Goal: Transaction & Acquisition: Purchase product/service

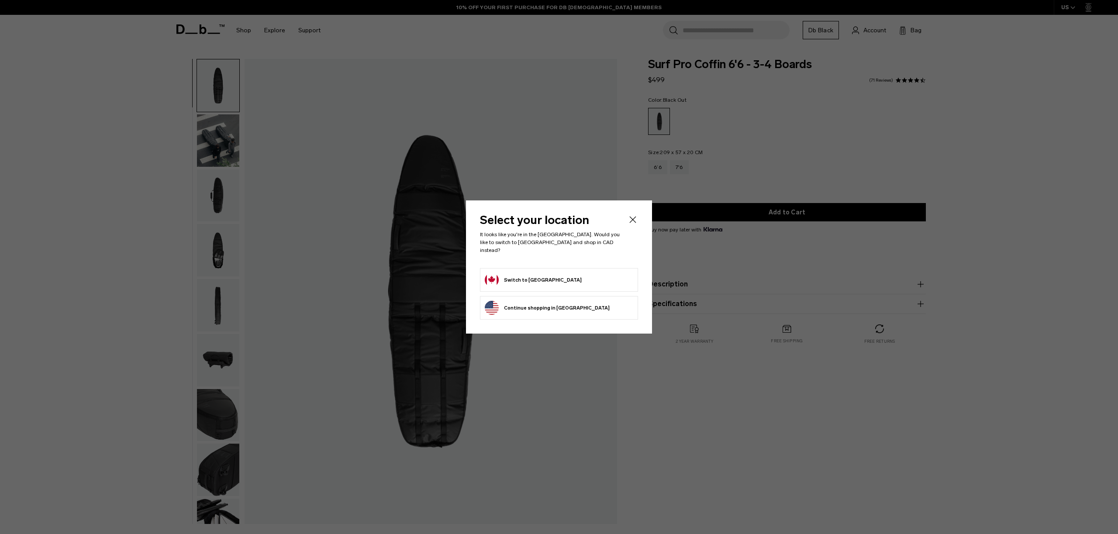
click at [637, 225] on icon "Close" at bounding box center [633, 220] width 10 height 10
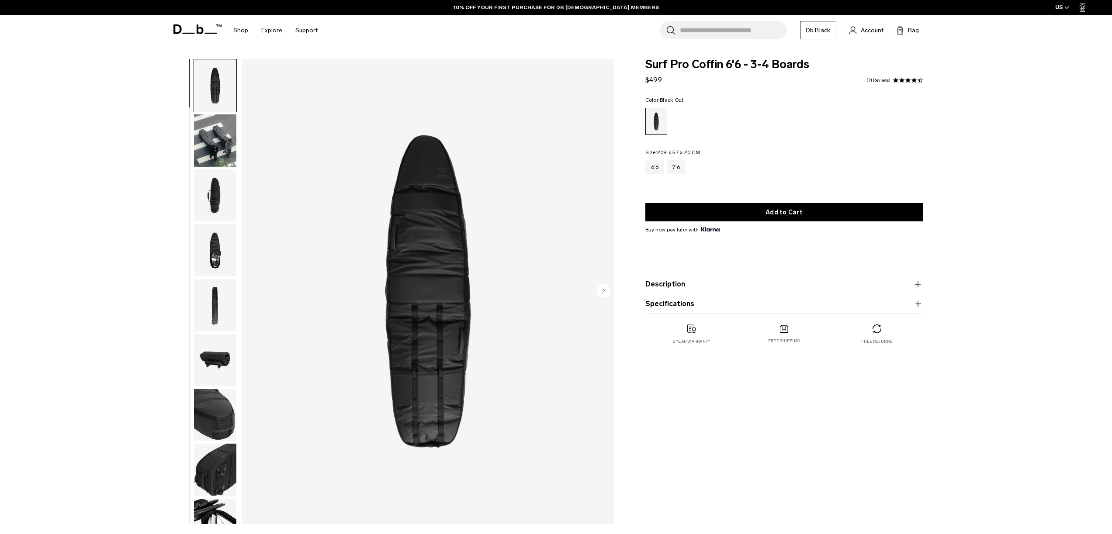
click at [212, 199] on img "button" at bounding box center [215, 196] width 42 height 52
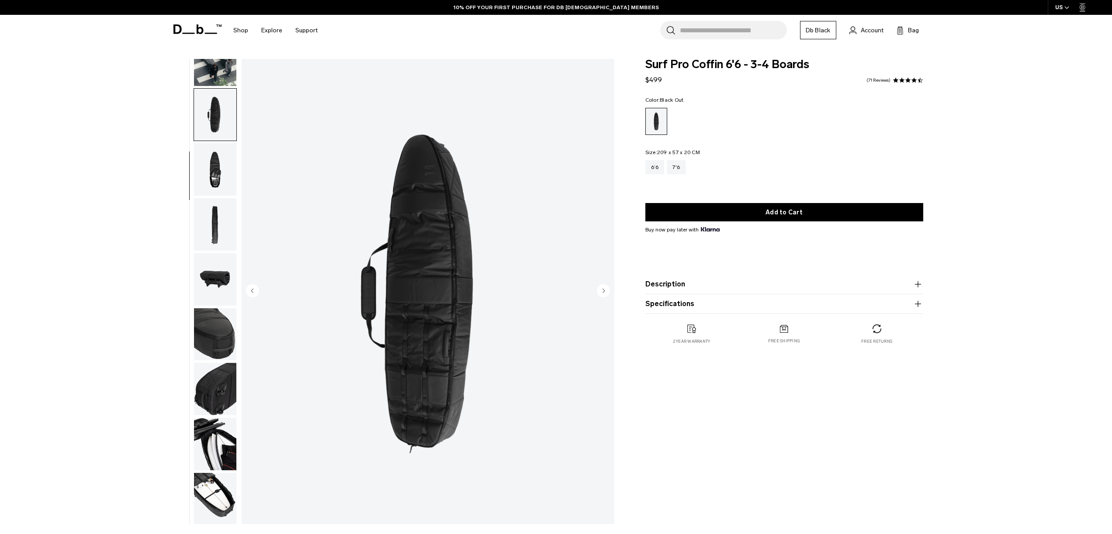
scroll to position [83, 0]
click at [218, 177] on img "button" at bounding box center [215, 168] width 42 height 52
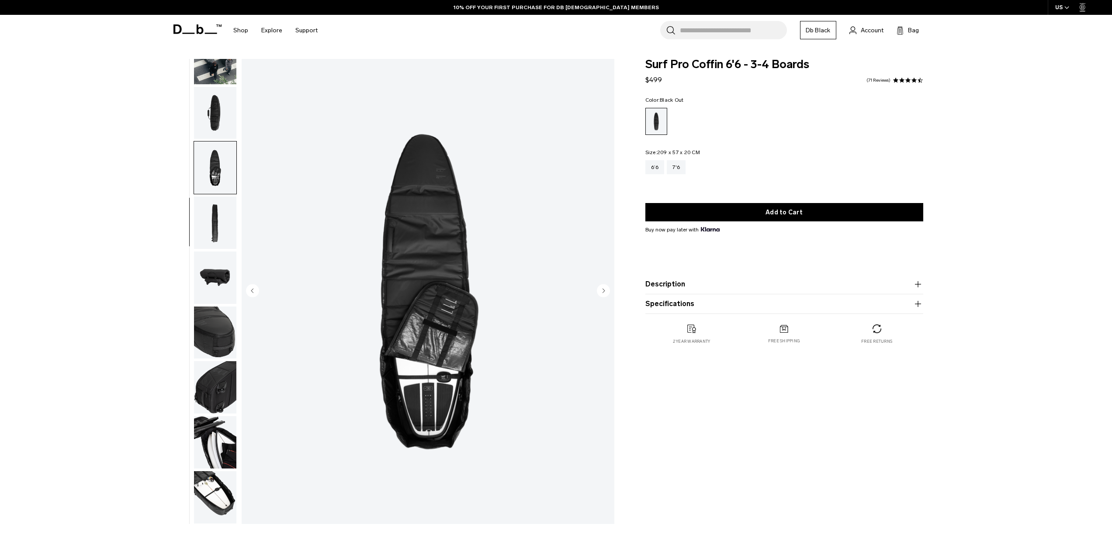
click at [218, 216] on img "button" at bounding box center [215, 223] width 42 height 52
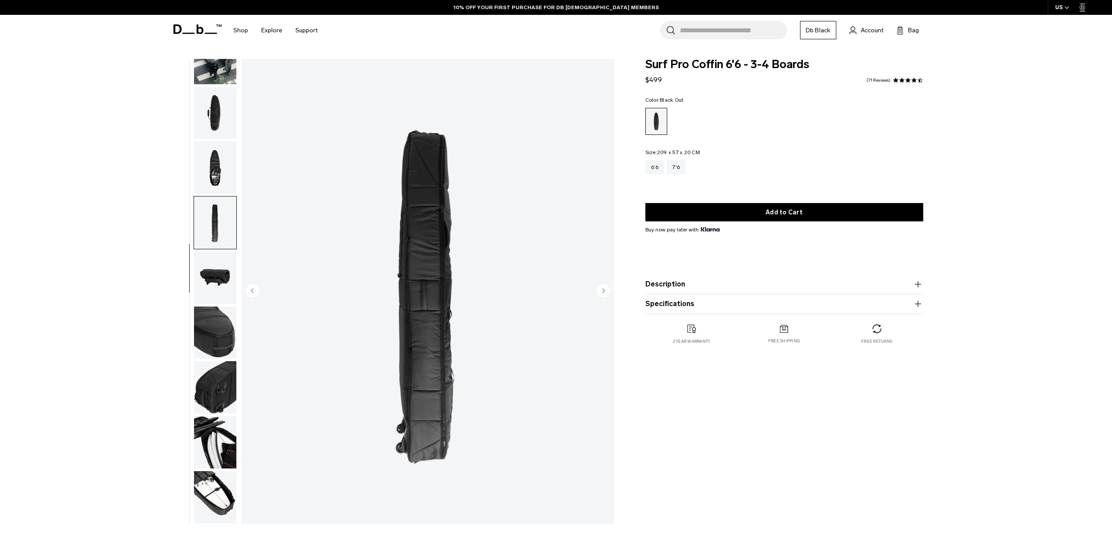
click at [215, 281] on img "button" at bounding box center [215, 278] width 42 height 52
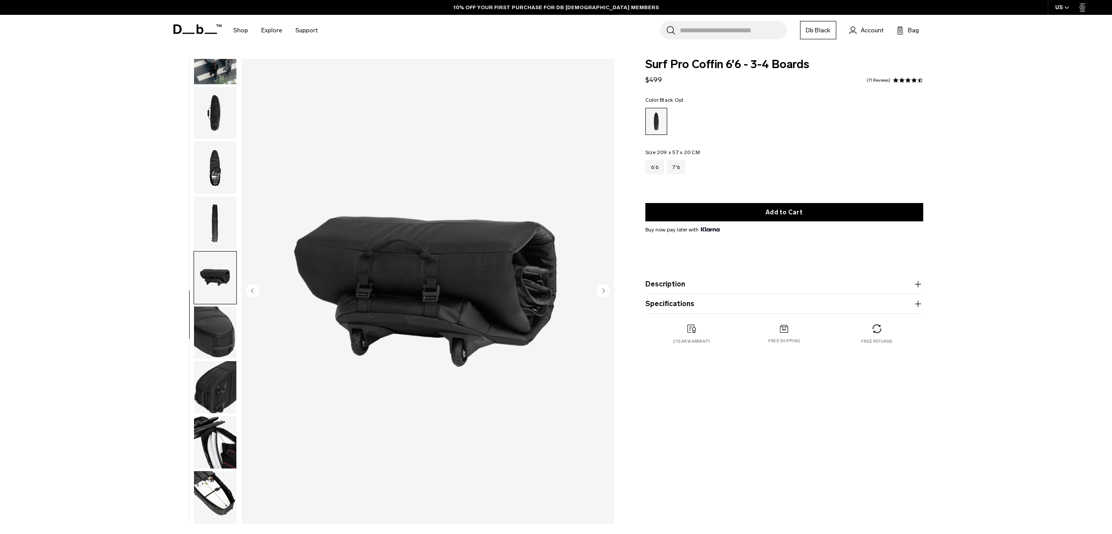
click at [215, 343] on img "button" at bounding box center [215, 333] width 42 height 52
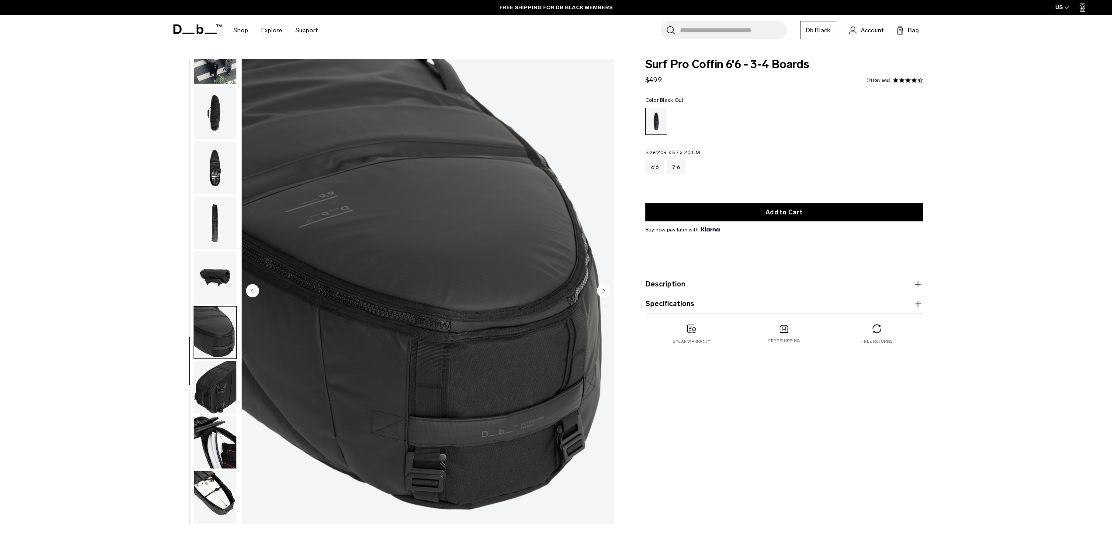
click at [228, 394] on img "button" at bounding box center [215, 387] width 42 height 52
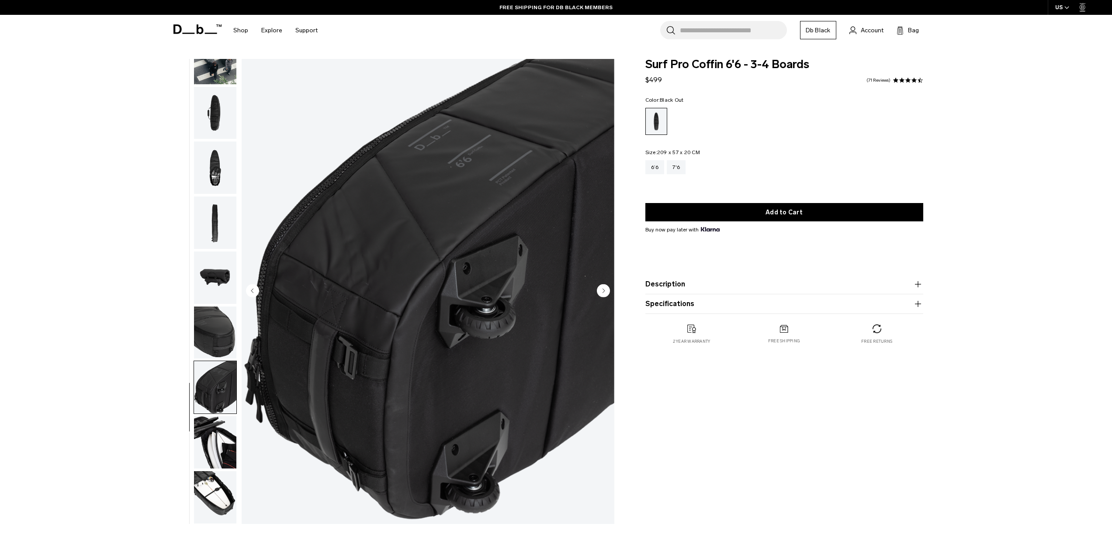
click at [221, 438] on img "button" at bounding box center [215, 442] width 42 height 52
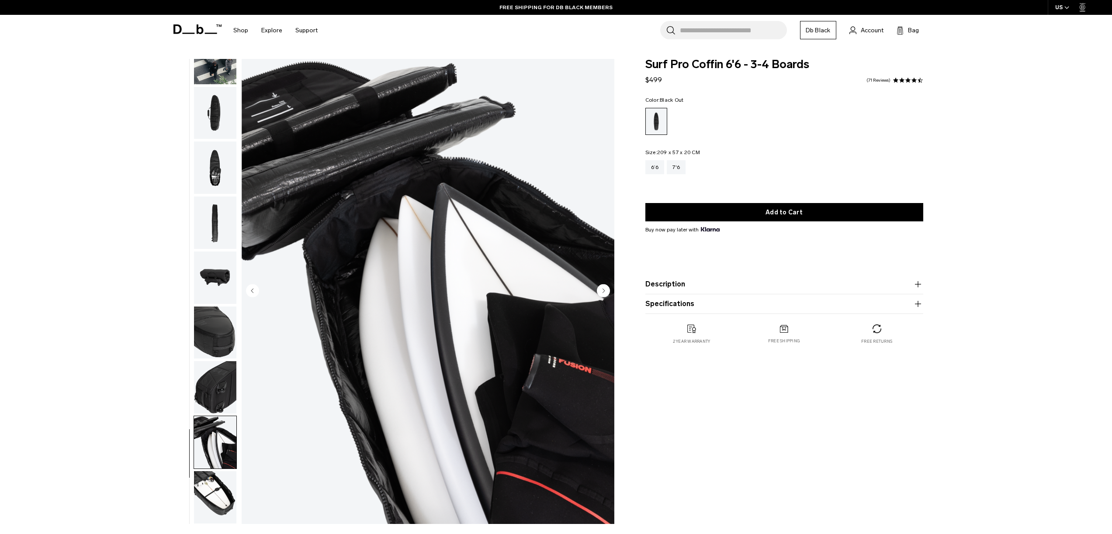
click at [222, 476] on img "button" at bounding box center [215, 497] width 42 height 52
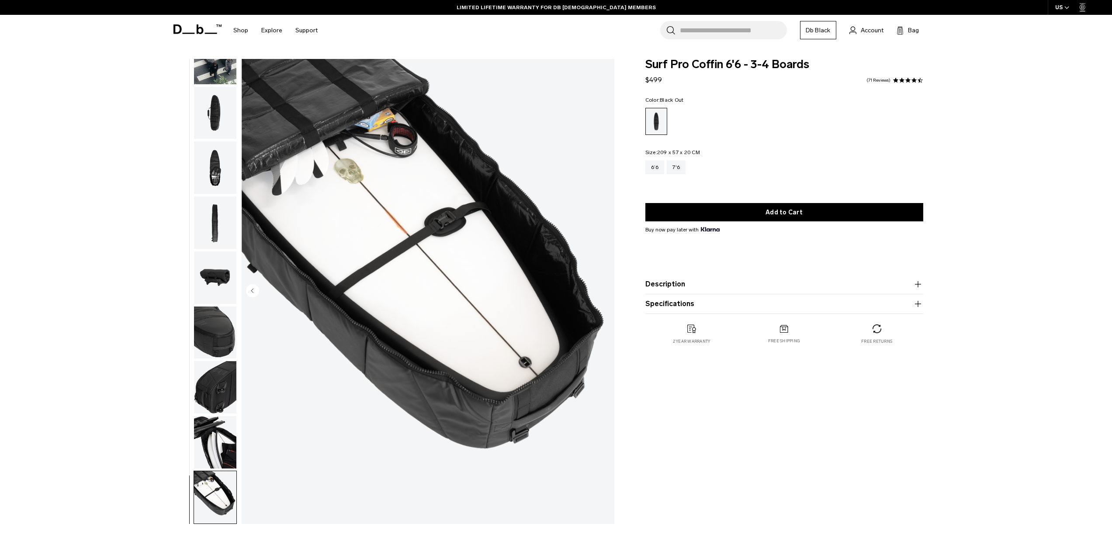
scroll to position [0, 0]
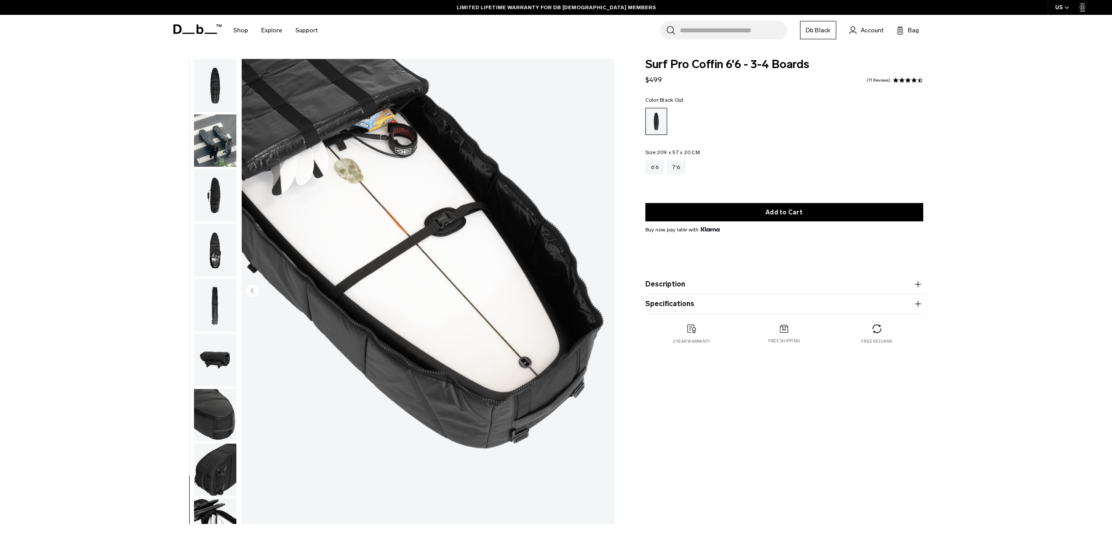
click at [201, 36] on span at bounding box center [197, 29] width 48 height 33
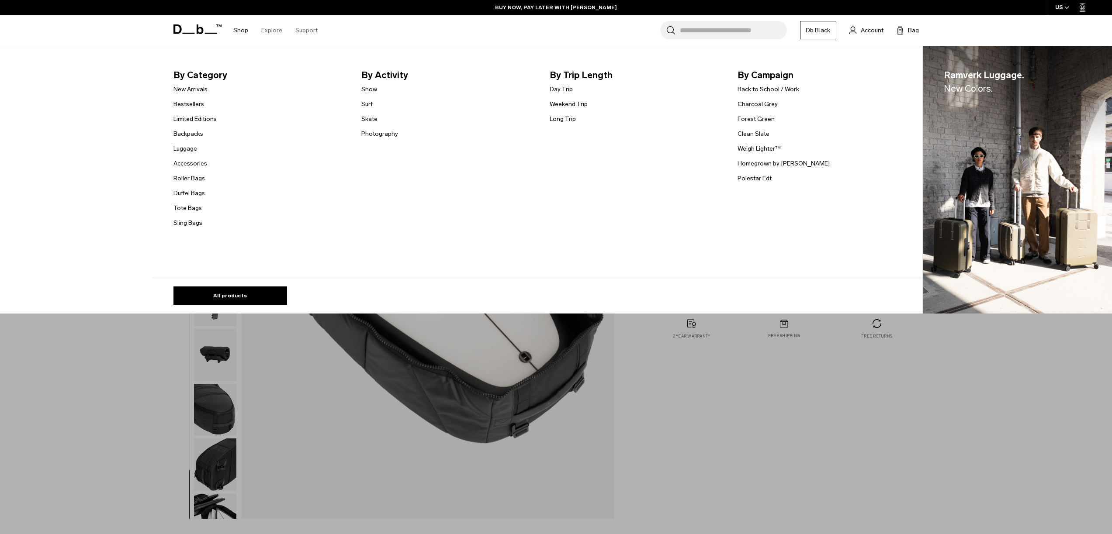
scroll to position [11, 0]
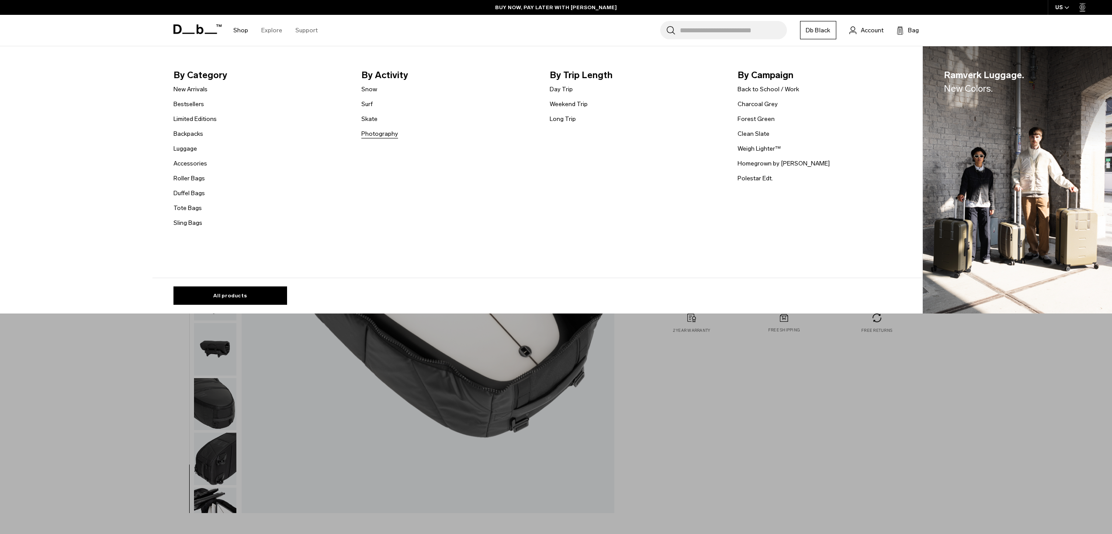
click at [375, 134] on link "Photography" at bounding box center [379, 133] width 37 height 9
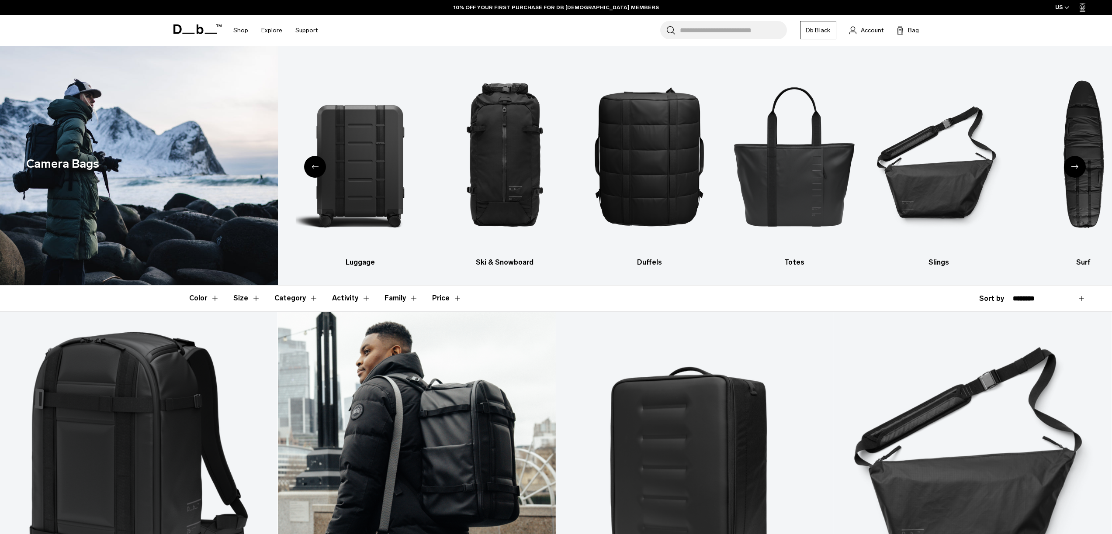
scroll to position [215, 0]
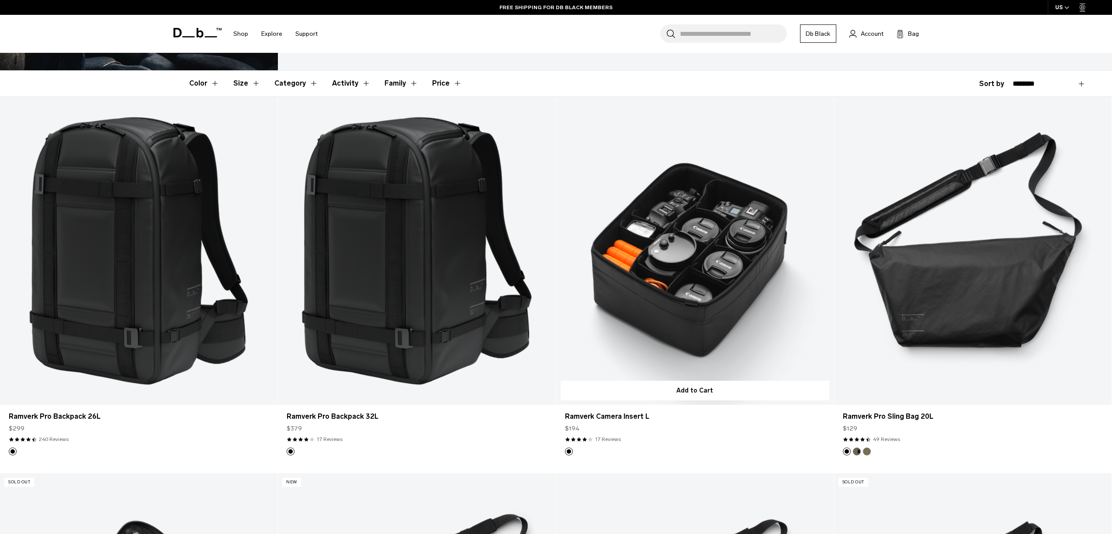
click at [666, 283] on link "Ramverk Camera Insert L" at bounding box center [694, 251] width 277 height 308
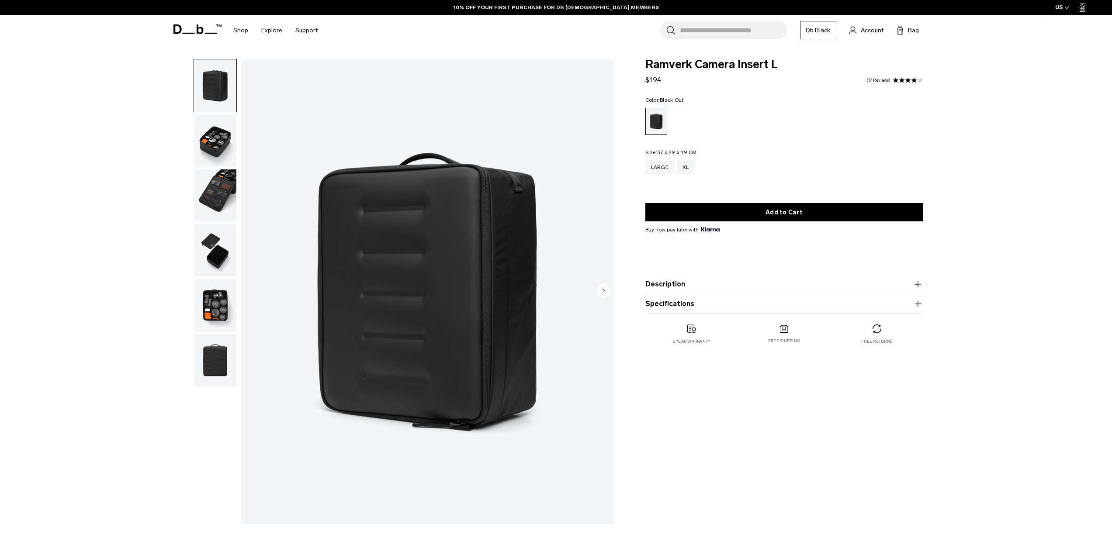
click at [215, 152] on img "button" at bounding box center [215, 140] width 42 height 52
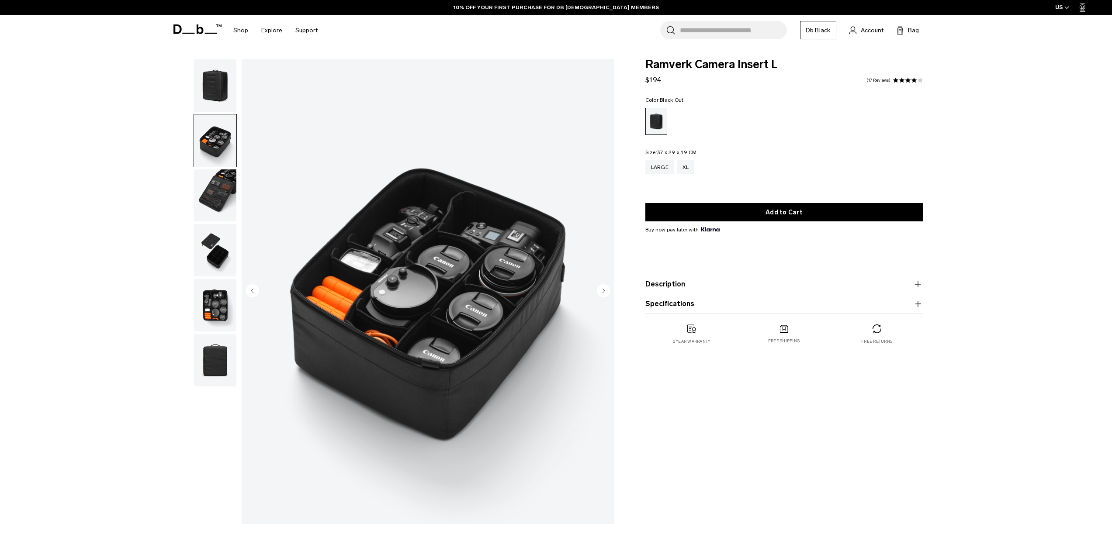
click at [214, 192] on img "button" at bounding box center [215, 196] width 42 height 52
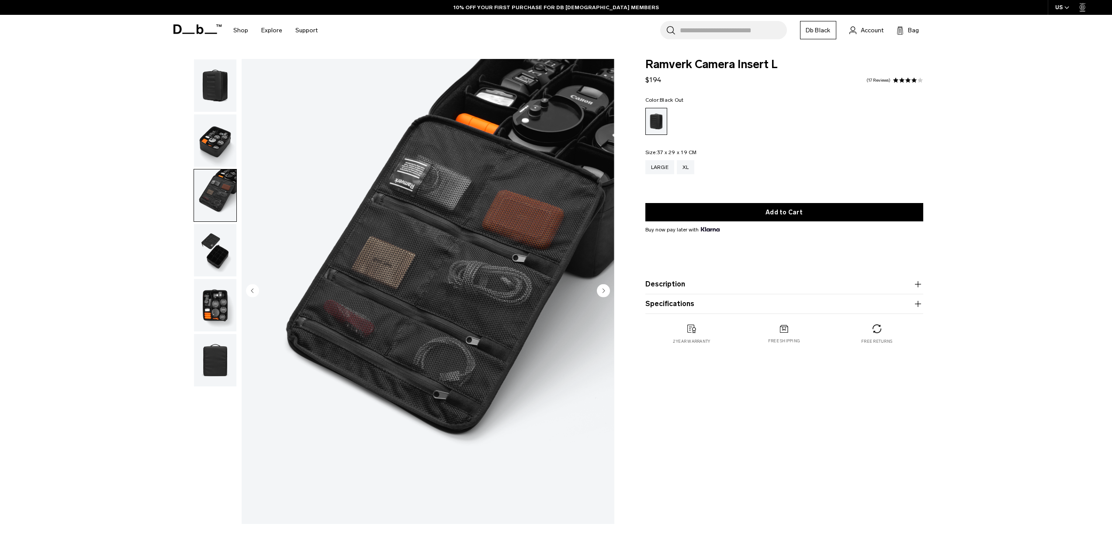
click at [211, 255] on img "button" at bounding box center [215, 250] width 42 height 52
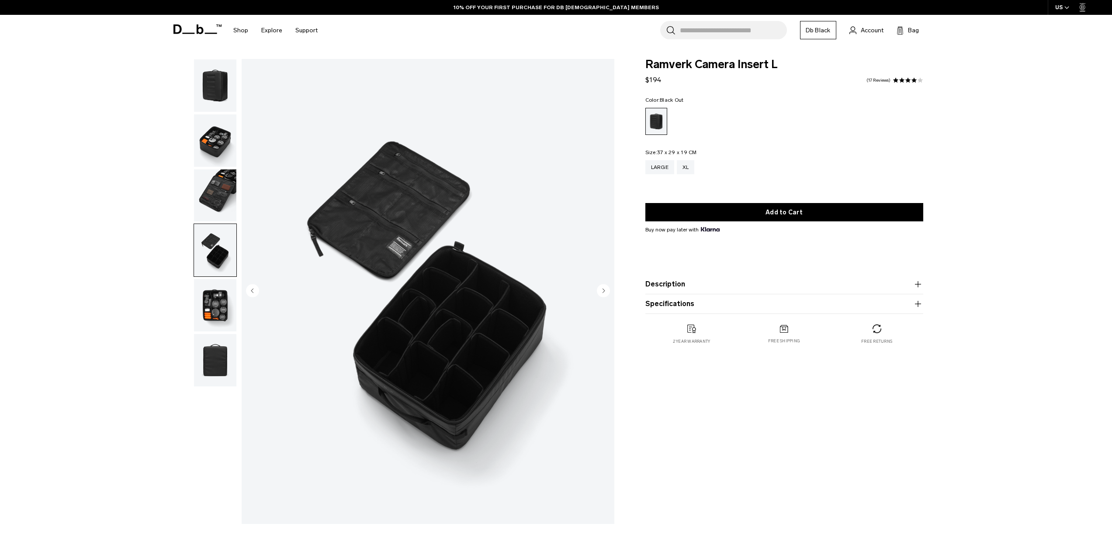
click at [210, 294] on img "button" at bounding box center [215, 305] width 42 height 52
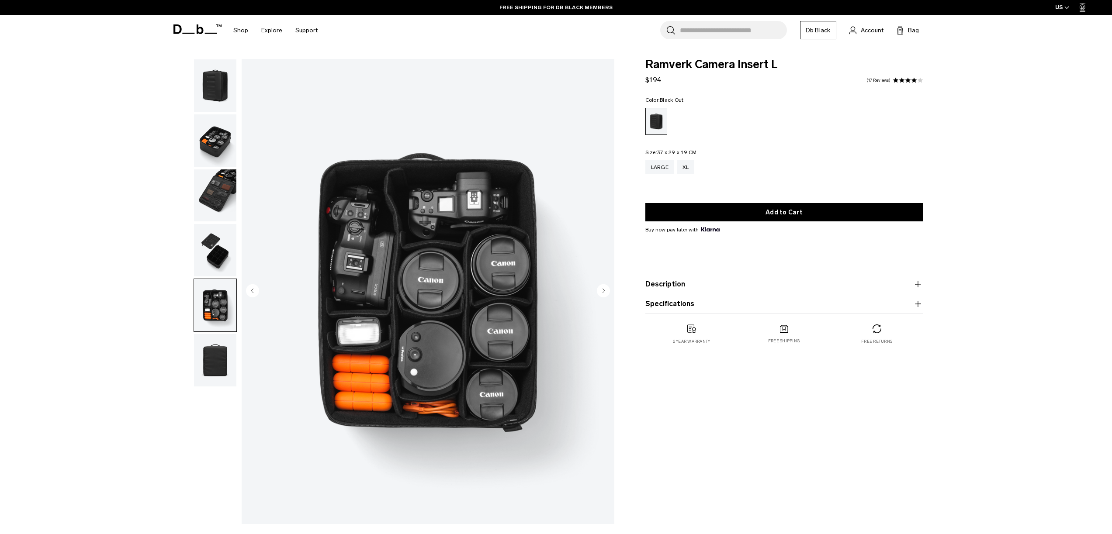
click at [210, 367] on img "button" at bounding box center [215, 360] width 42 height 52
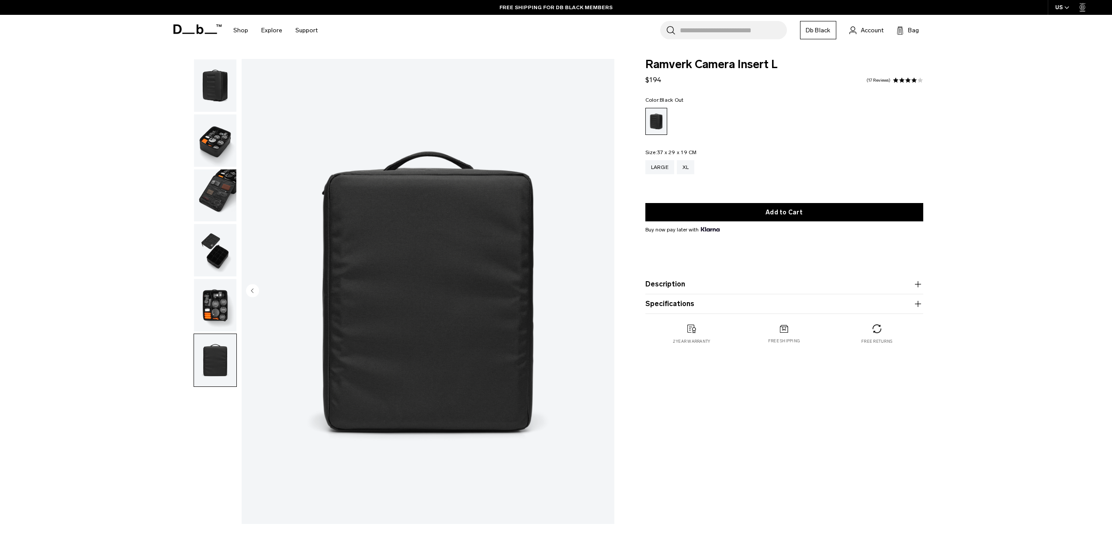
click at [214, 323] on img "button" at bounding box center [215, 305] width 42 height 52
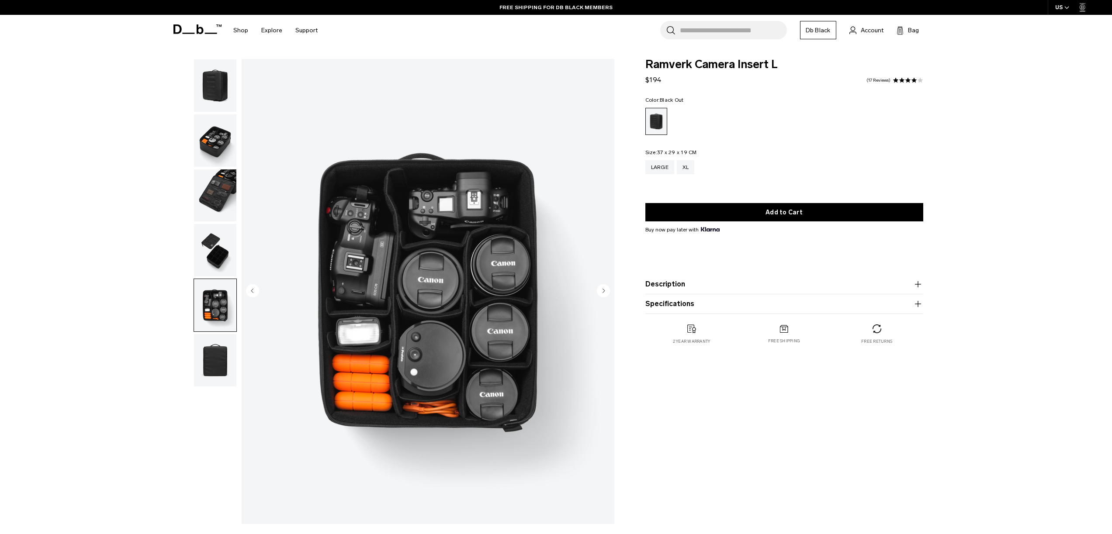
click at [218, 254] on img "button" at bounding box center [215, 250] width 42 height 52
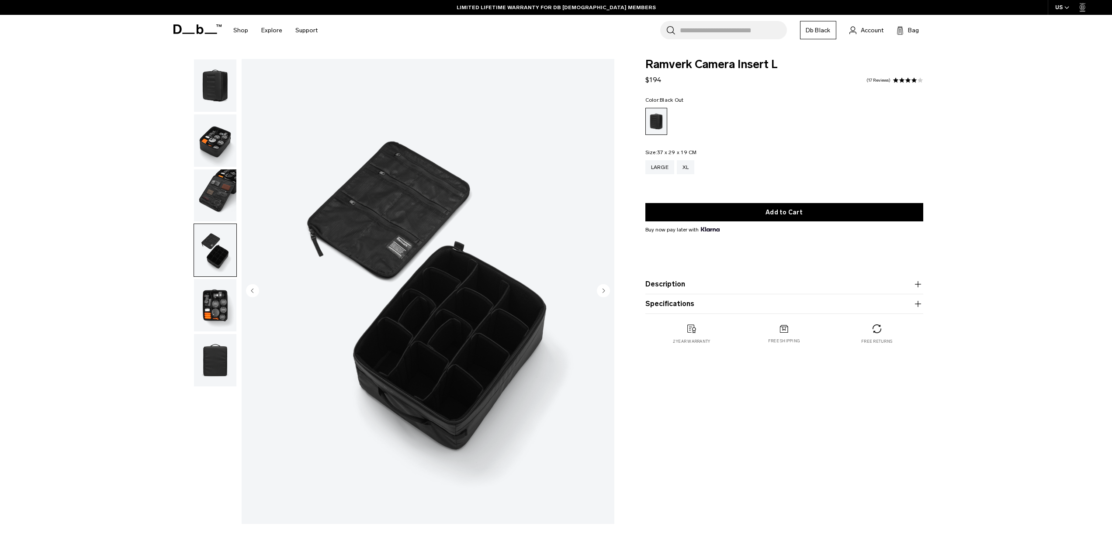
click at [226, 141] on img "button" at bounding box center [215, 140] width 42 height 52
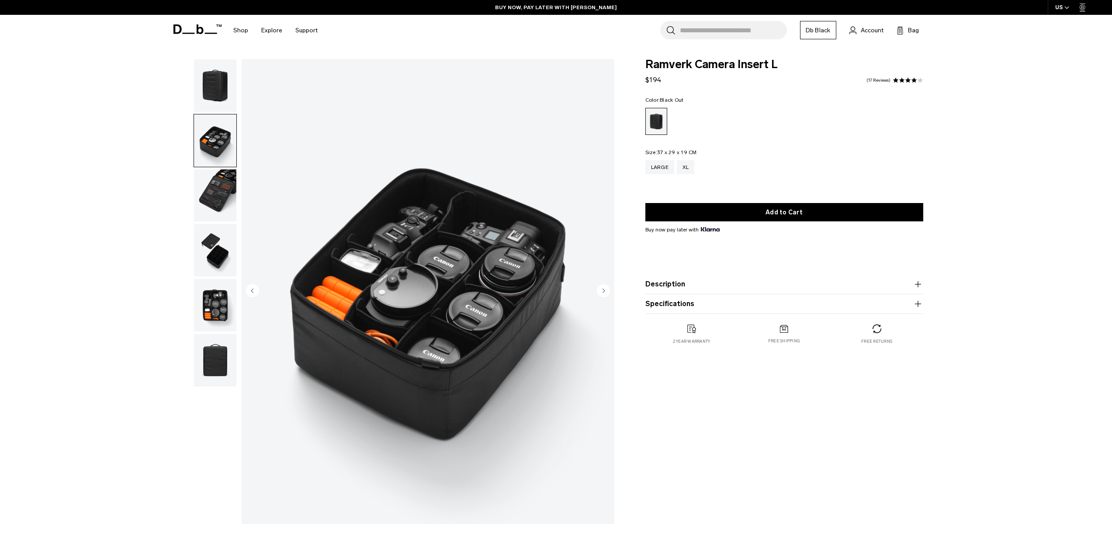
click at [220, 196] on img "button" at bounding box center [215, 196] width 42 height 52
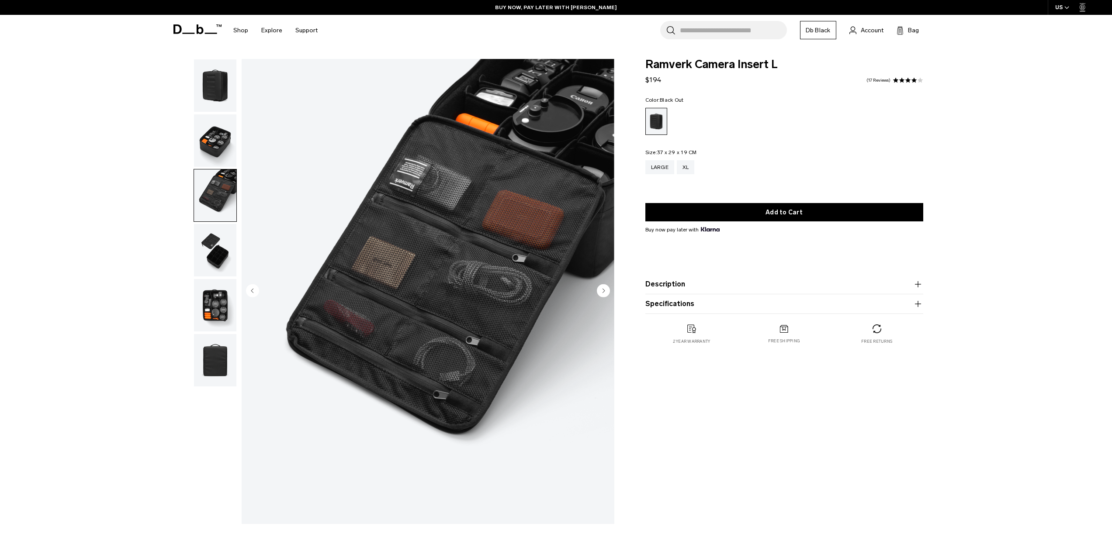
click at [225, 136] on img "button" at bounding box center [215, 140] width 42 height 52
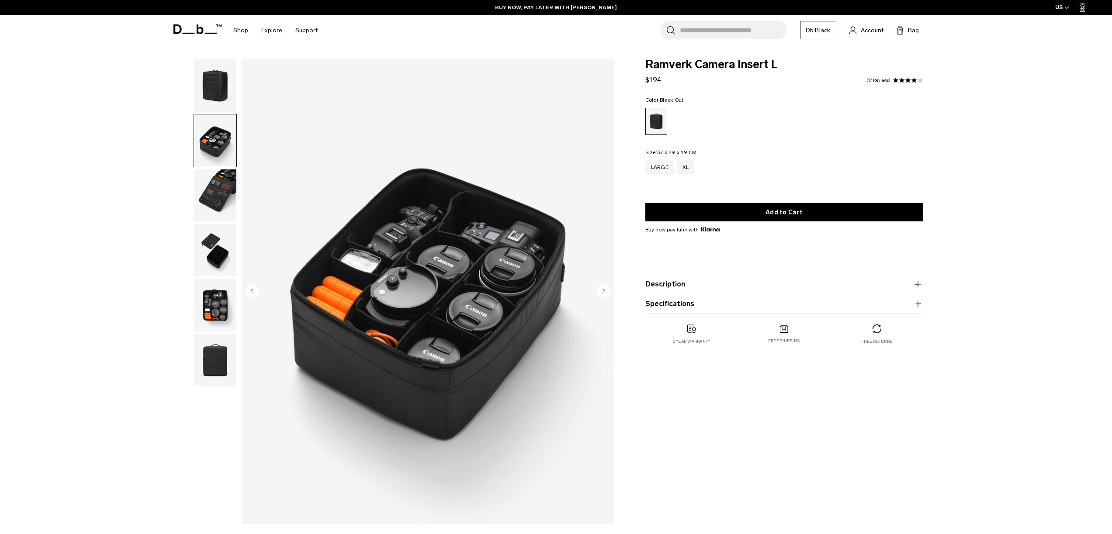
click at [214, 100] on img "button" at bounding box center [215, 85] width 42 height 52
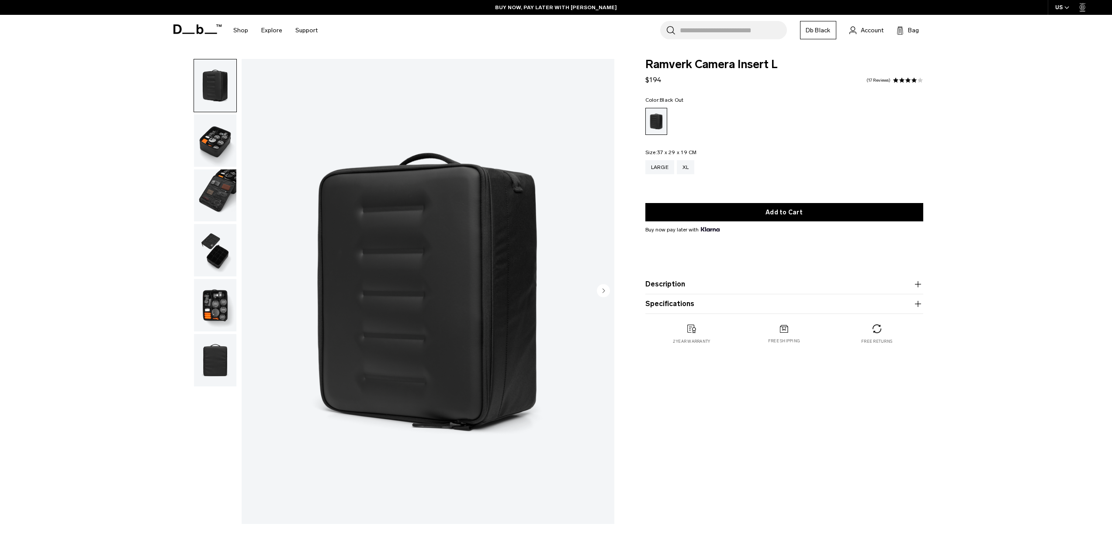
click at [214, 164] on img "button" at bounding box center [215, 140] width 42 height 52
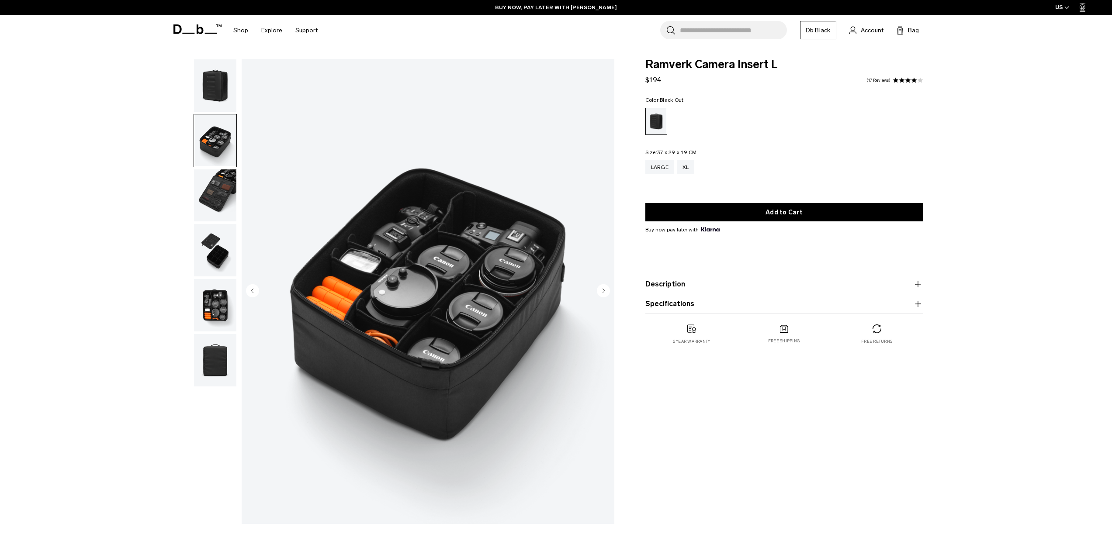
click at [215, 187] on img "button" at bounding box center [215, 196] width 42 height 52
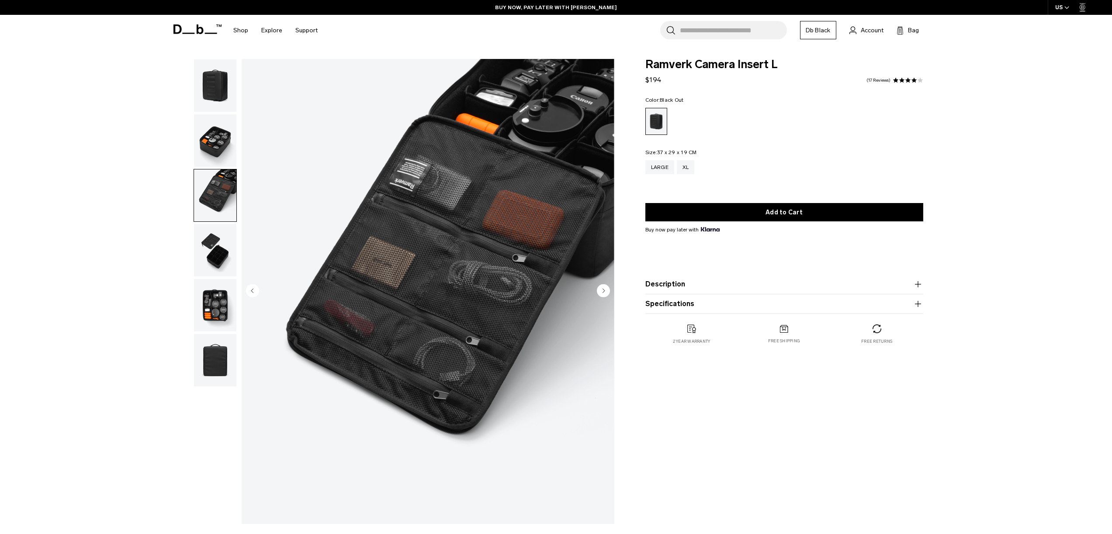
click at [216, 228] on img "button" at bounding box center [215, 250] width 42 height 52
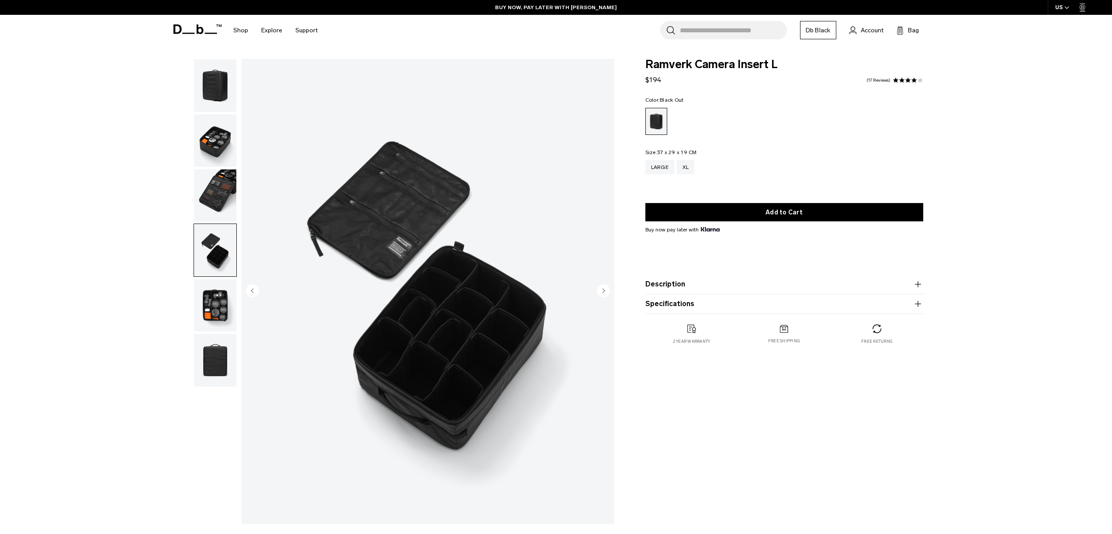
click at [218, 252] on img "button" at bounding box center [215, 250] width 42 height 52
click at [222, 301] on img "button" at bounding box center [215, 305] width 42 height 52
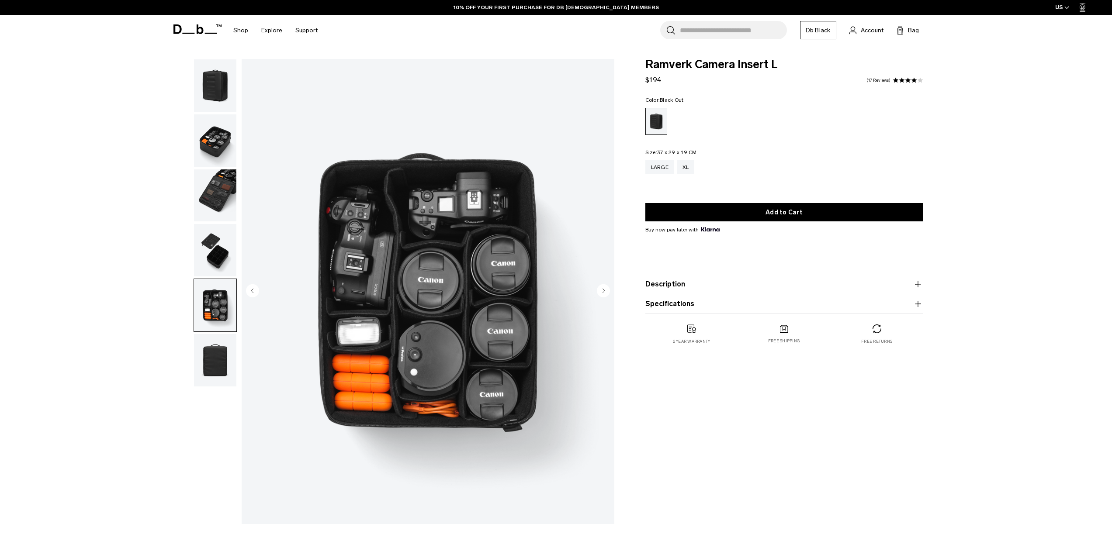
click at [218, 357] on img "button" at bounding box center [215, 360] width 42 height 52
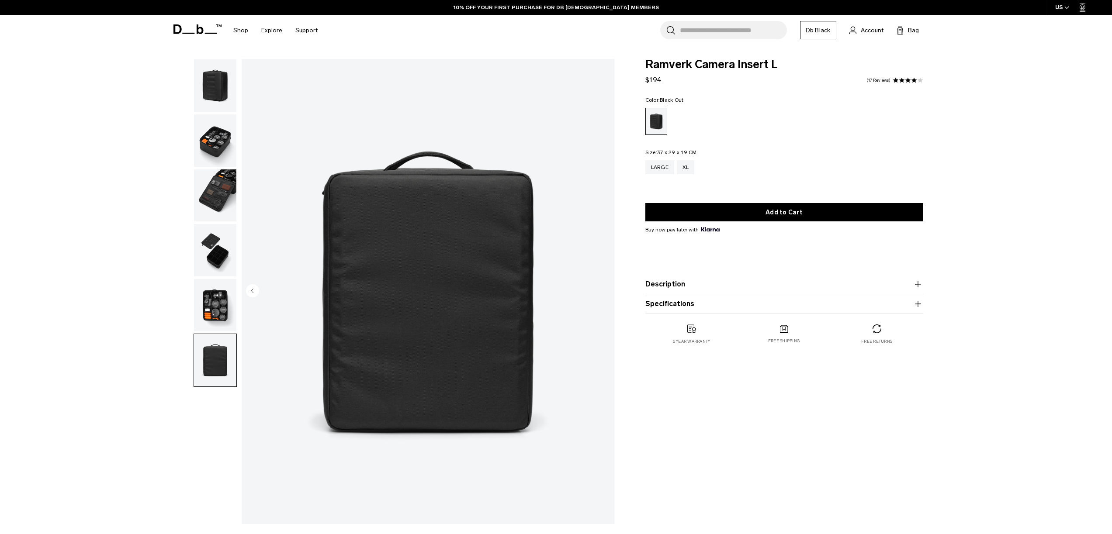
click at [218, 294] on img "button" at bounding box center [215, 305] width 42 height 52
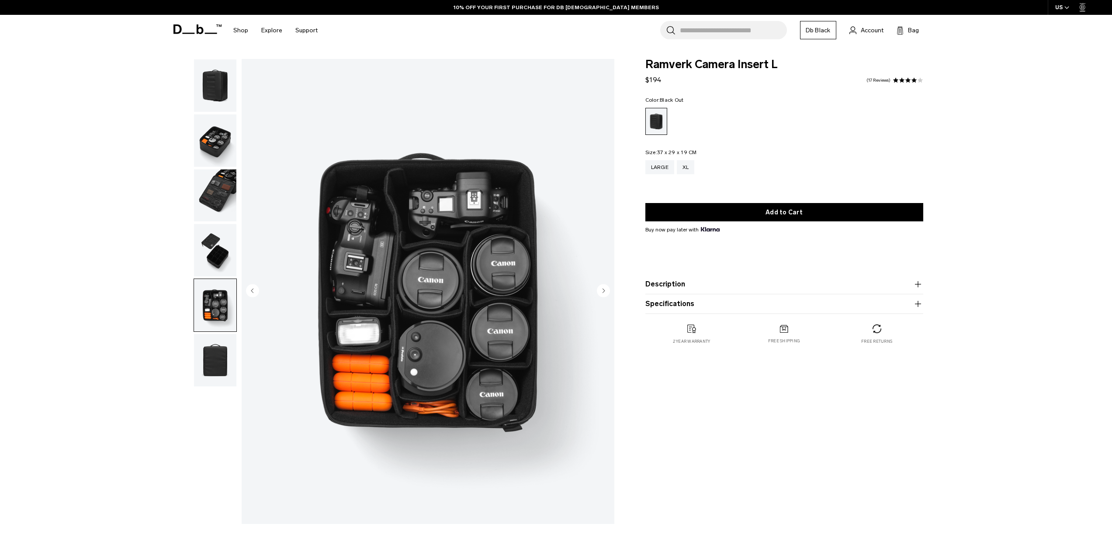
click at [217, 236] on img "button" at bounding box center [215, 250] width 42 height 52
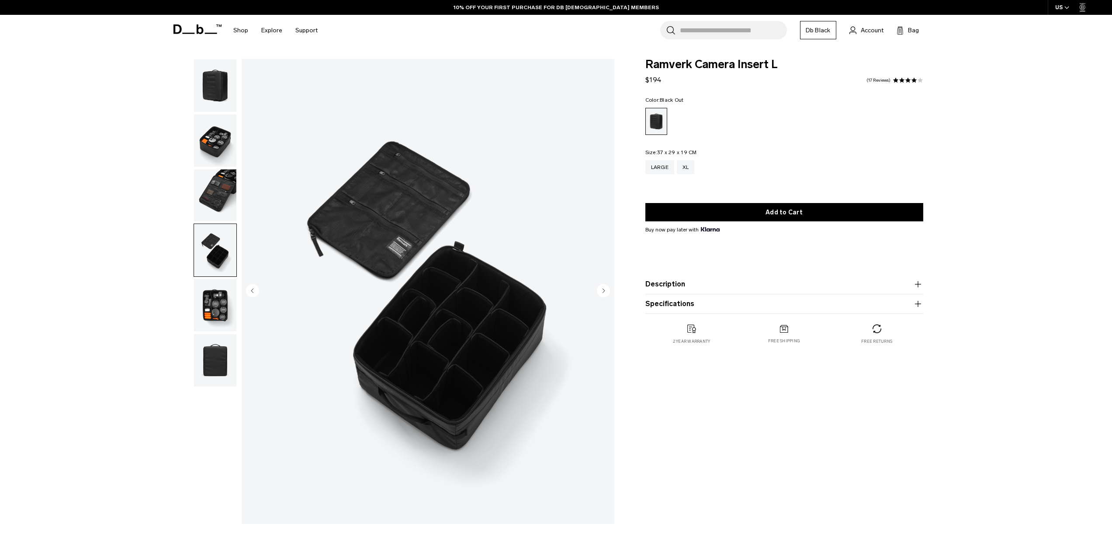
click at [210, 187] on img "button" at bounding box center [215, 196] width 42 height 52
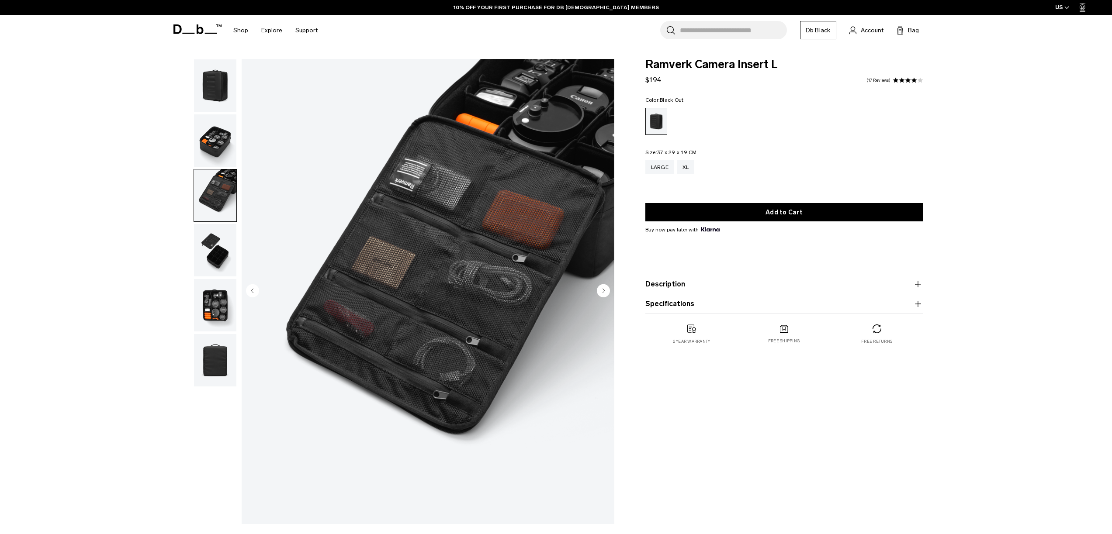
click at [217, 141] on img "button" at bounding box center [215, 140] width 42 height 52
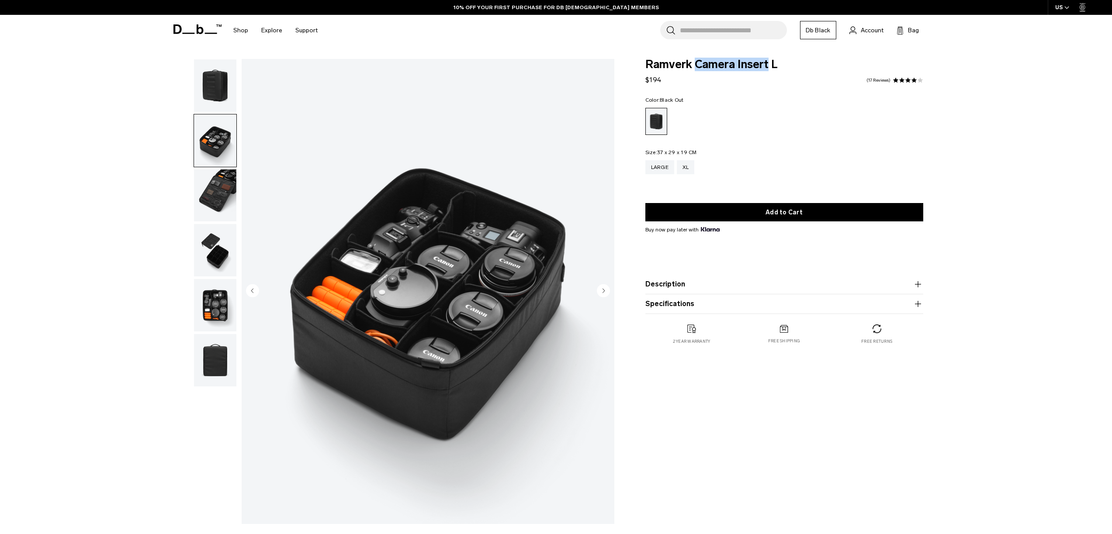
drag, startPoint x: 702, startPoint y: 64, endPoint x: 769, endPoint y: 63, distance: 67.3
click at [769, 63] on span "Ramverk Camera Insert L" at bounding box center [784, 64] width 278 height 11
click at [712, 26] on input "Search for Bags, Luggage..." at bounding box center [733, 30] width 107 height 18
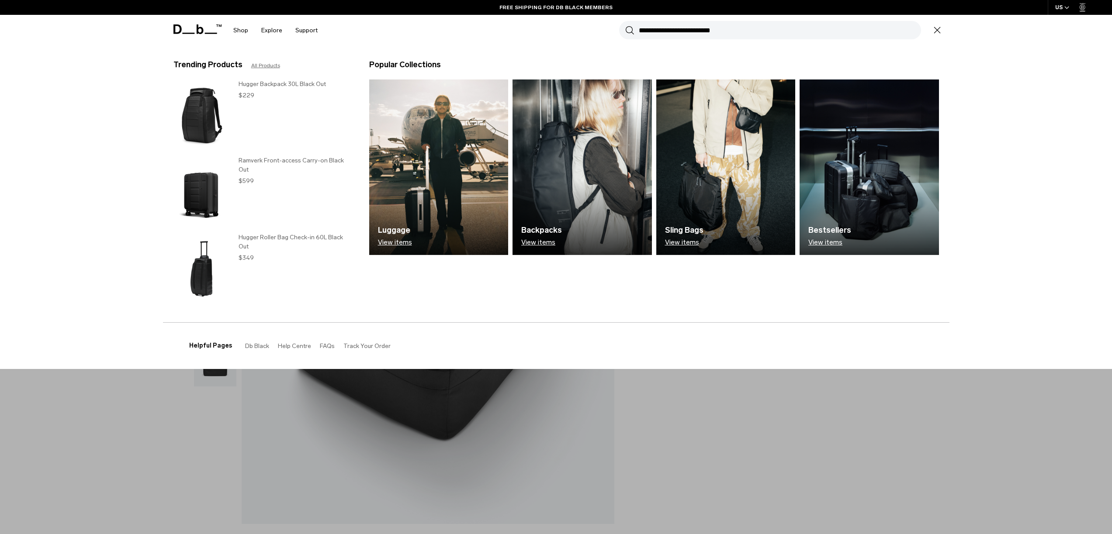
paste input "**********"
type input "**********"
click at [625, 25] on button "Search" at bounding box center [629, 30] width 9 height 10
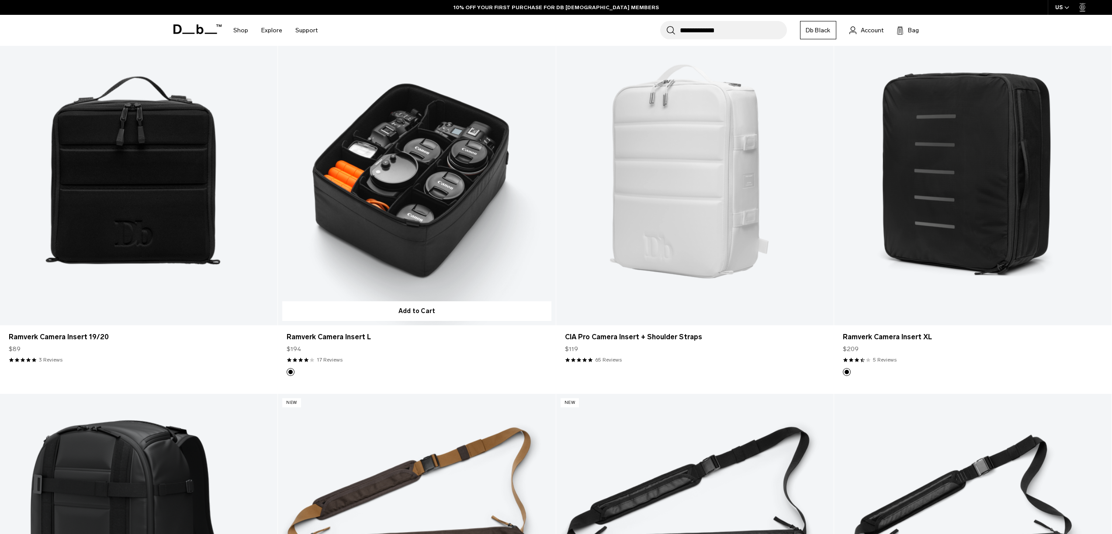
scroll to position [173, 0]
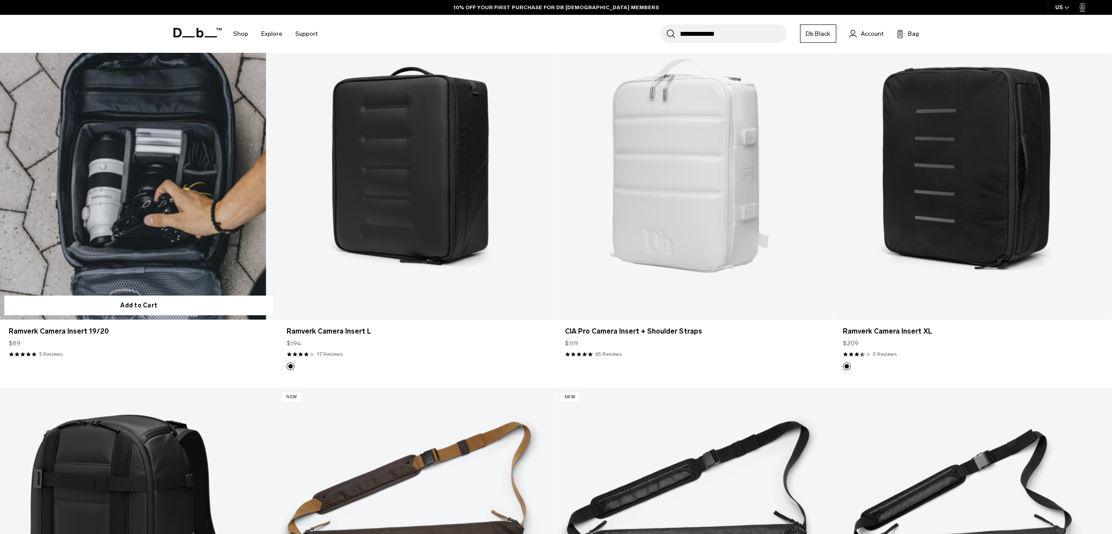
click at [204, 240] on link "Ramverk Camera Insert 19/20" at bounding box center [138, 166] width 277 height 308
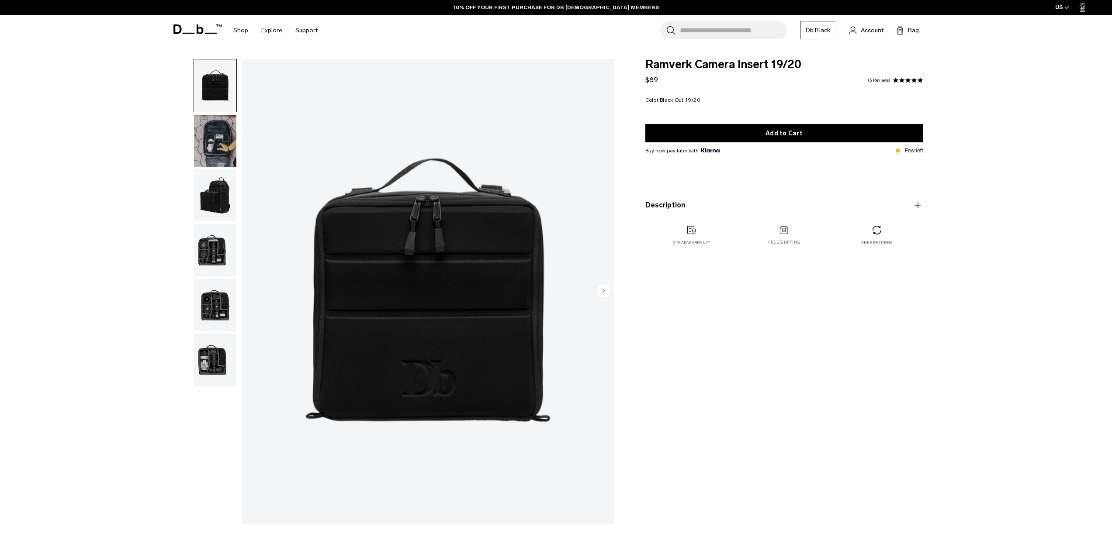
click at [218, 203] on img "button" at bounding box center [215, 196] width 42 height 52
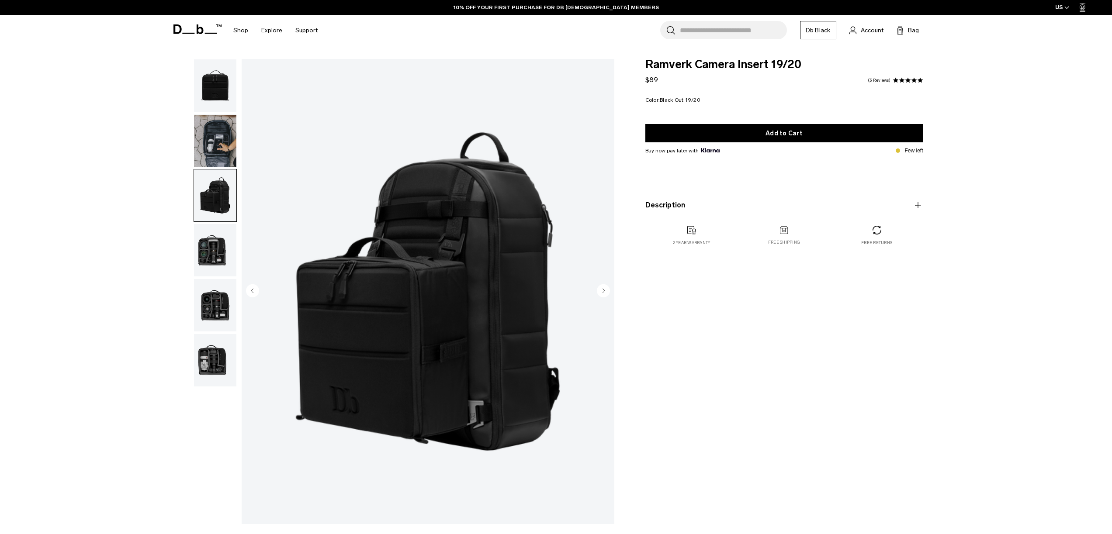
click at [209, 256] on img "button" at bounding box center [215, 250] width 42 height 52
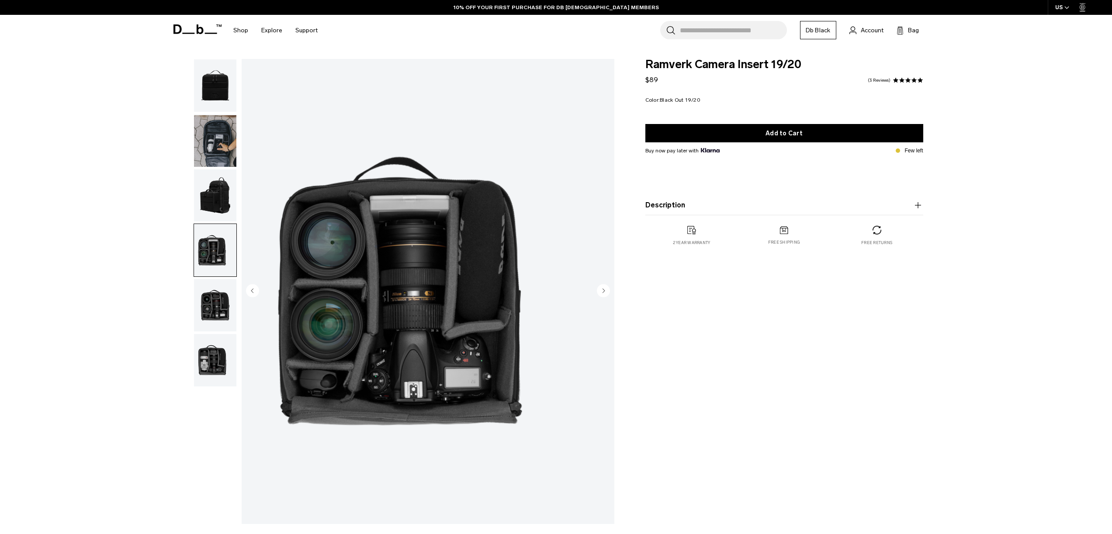
click at [215, 292] on img "button" at bounding box center [215, 305] width 42 height 52
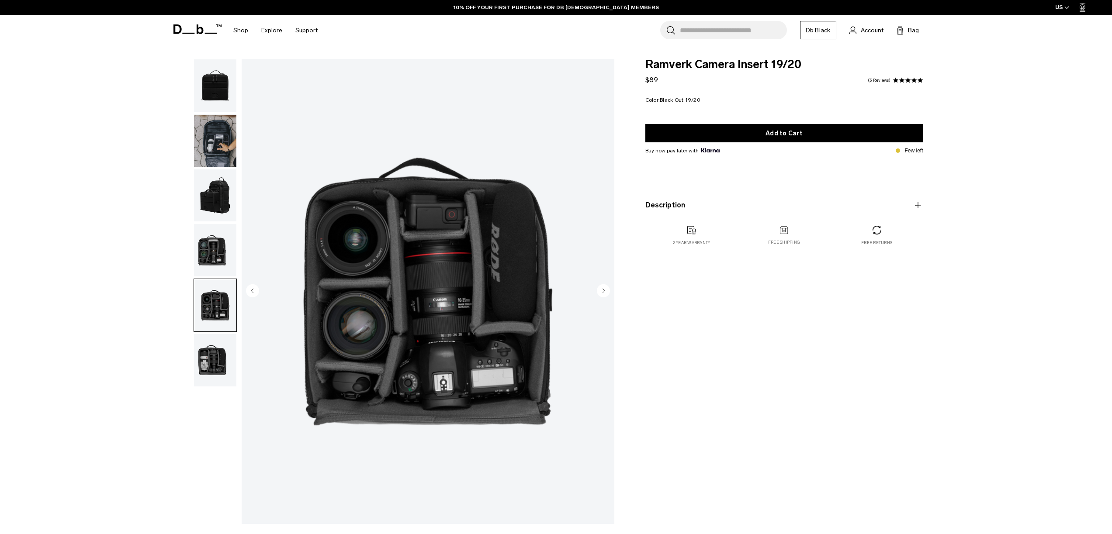
click at [219, 338] on img "button" at bounding box center [215, 360] width 42 height 52
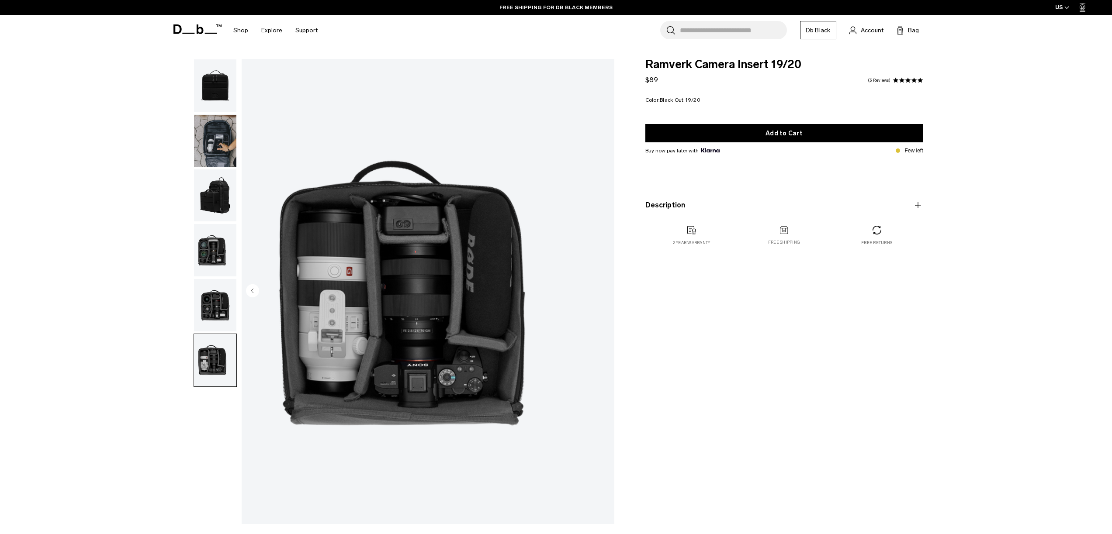
click at [214, 296] on img "button" at bounding box center [215, 305] width 42 height 52
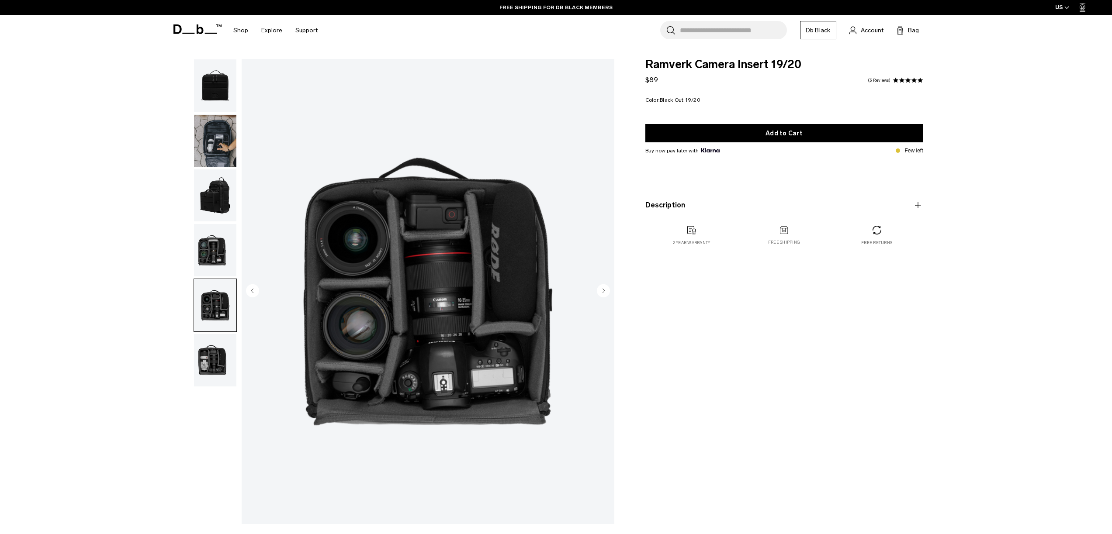
click at [209, 263] on img "button" at bounding box center [215, 250] width 42 height 52
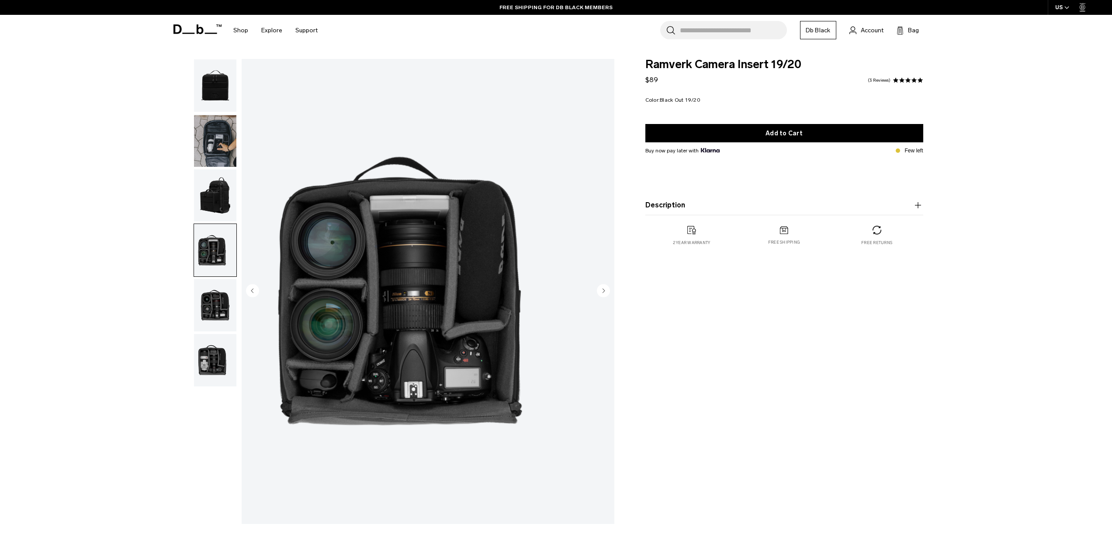
click at [217, 186] on img "button" at bounding box center [215, 196] width 42 height 52
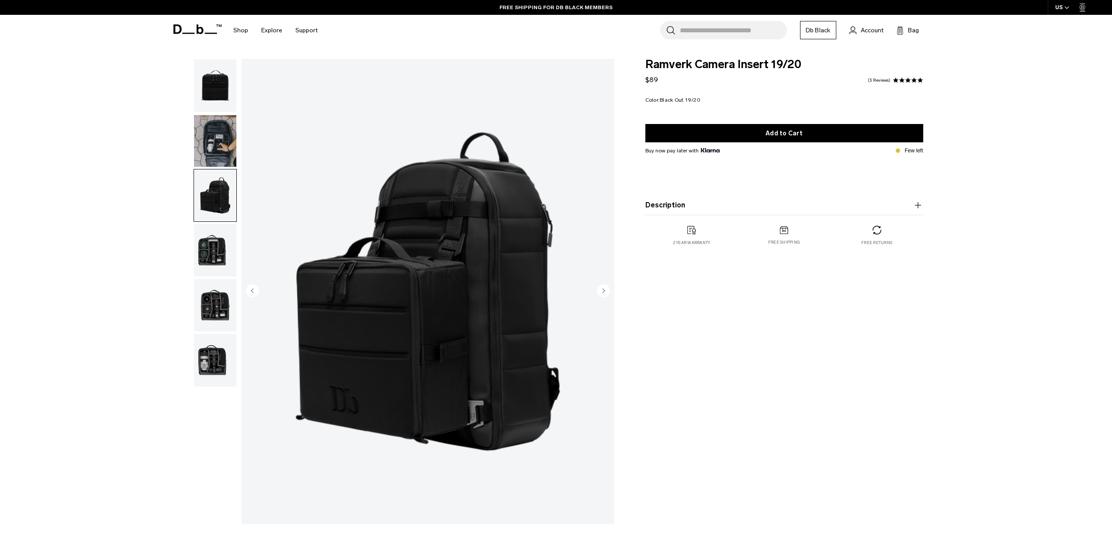
click at [207, 145] on img "button" at bounding box center [215, 140] width 42 height 52
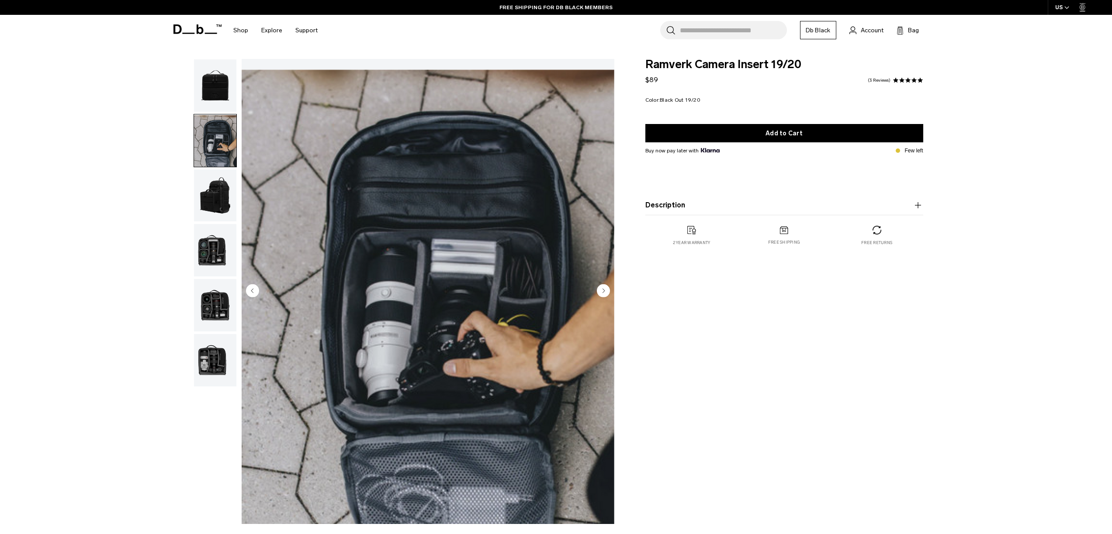
click at [212, 191] on img "button" at bounding box center [215, 196] width 42 height 52
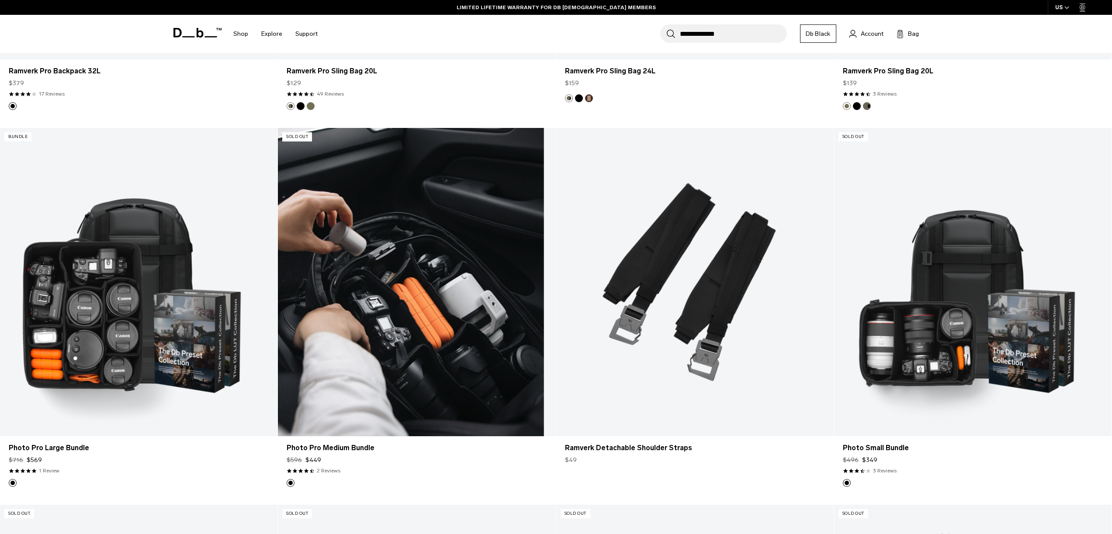
scroll to position [1232, 0]
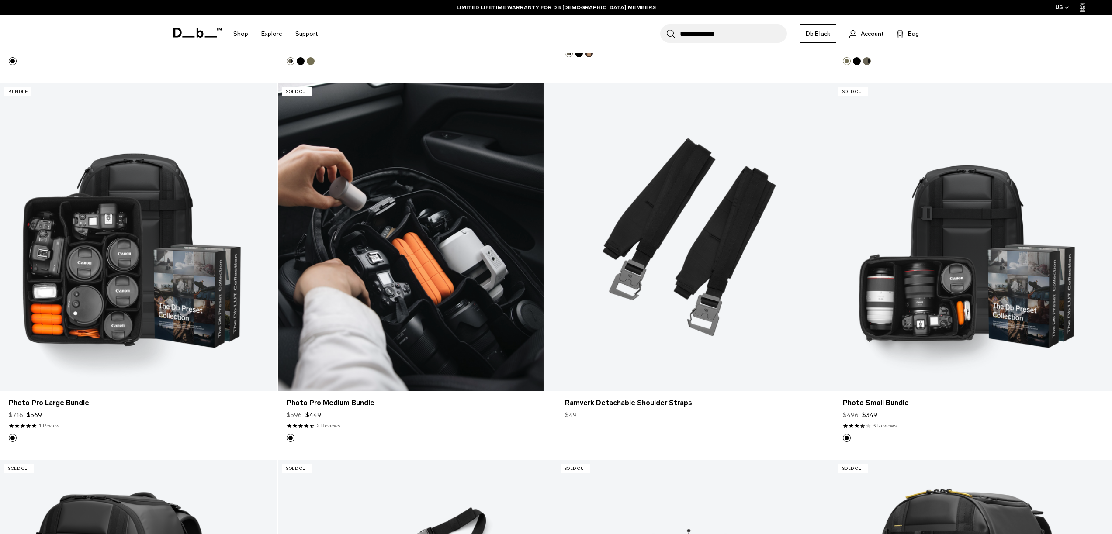
click at [436, 303] on link "Photo Pro Medium Bundle" at bounding box center [416, 237] width 277 height 308
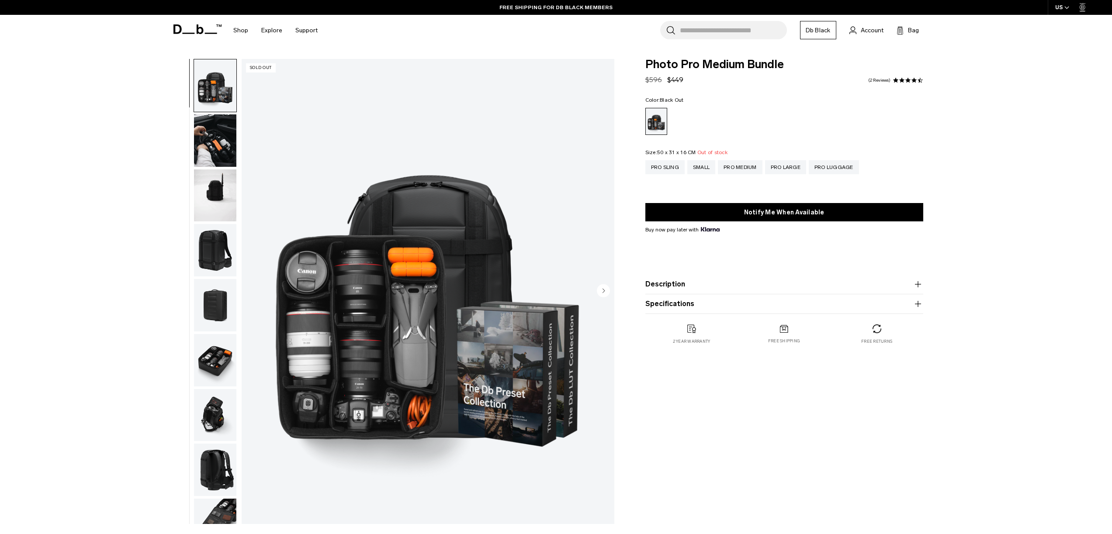
click at [217, 192] on img "button" at bounding box center [215, 196] width 42 height 52
